Goal: Information Seeking & Learning: Learn about a topic

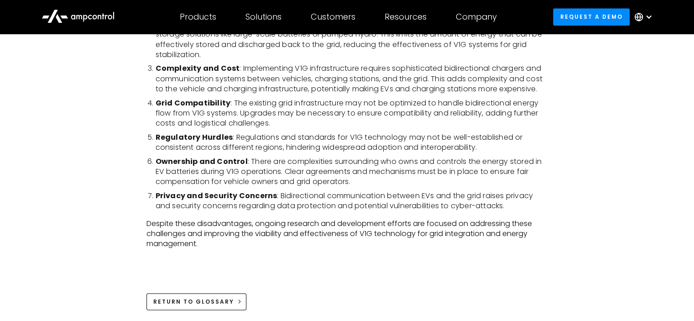
scroll to position [1095, 0]
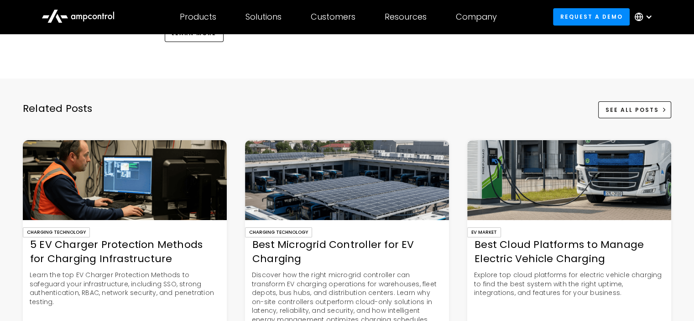
scroll to position [3376, 0]
